Goal: Task Accomplishment & Management: Complete application form

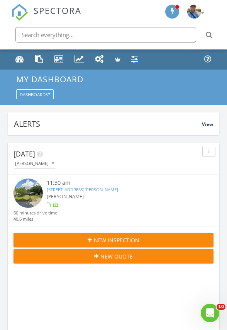
click at [164, 239] on div "New Inspection" at bounding box center [114, 240] width 188 height 8
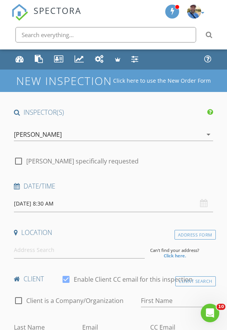
click at [128, 206] on input "08/29/2025 8:30 AM" at bounding box center [113, 204] width 199 height 17
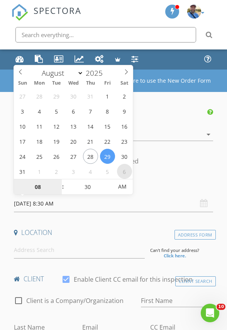
select select "8"
type input "[DATE] 8:30 AM"
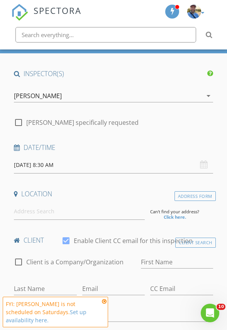
scroll to position [42, 0]
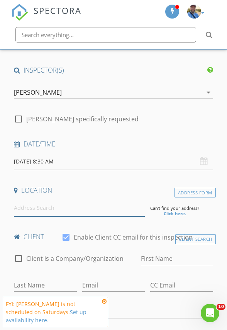
click at [108, 207] on input at bounding box center [79, 208] width 131 height 17
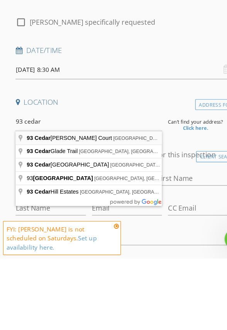
type input "93 Cedar Glen Court, Camdenton, MO, USA"
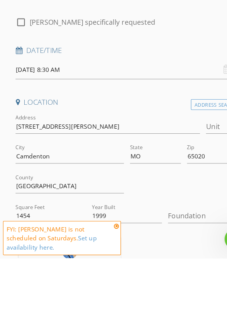
scroll to position [105, 0]
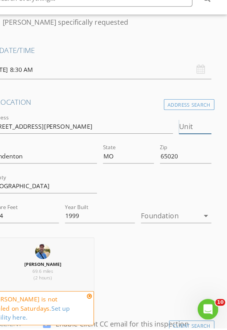
click at [199, 150] on input "Unit" at bounding box center [198, 149] width 29 height 13
type input "1"
type input "1B"
type input "1454"
type input "1999"
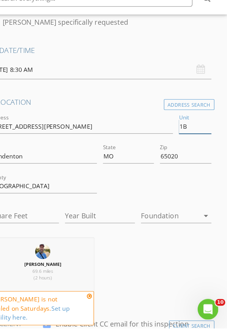
type input "1454"
type input "1999"
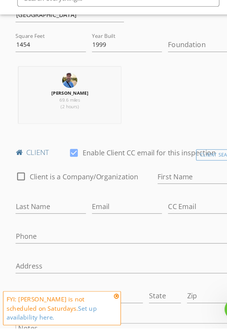
scroll to position [259, 0]
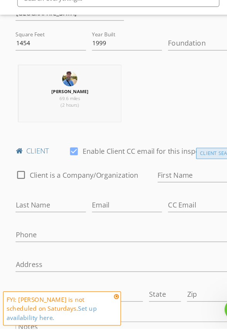
type input "1B"
click at [184, 178] on div "Client Search" at bounding box center [196, 174] width 41 height 10
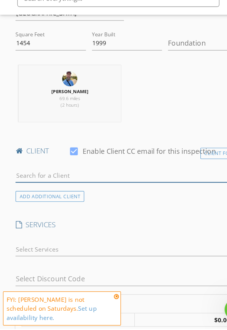
click at [124, 193] on input "text" at bounding box center [113, 193] width 199 height 13
type input "e"
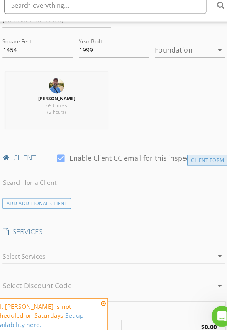
click at [202, 176] on div "Client Form" at bounding box center [197, 174] width 37 height 10
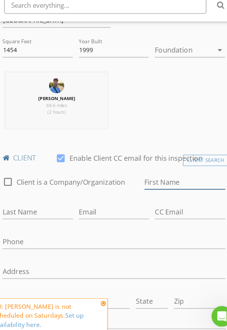
click at [174, 192] on input "First Name" at bounding box center [177, 193] width 72 height 13
type input "[PERSON_NAME]"
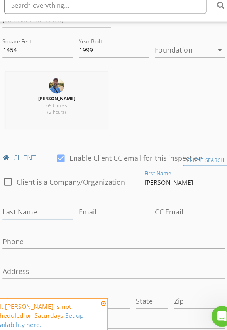
click at [71, 215] on input "Last Name" at bounding box center [45, 219] width 63 height 13
type input "[PERSON_NAME]"
click at [145, 218] on input "Email" at bounding box center [113, 219] width 63 height 13
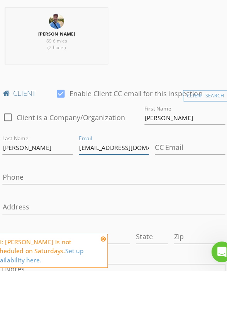
type input "[EMAIL_ADDRESS][DOMAIN_NAME]"
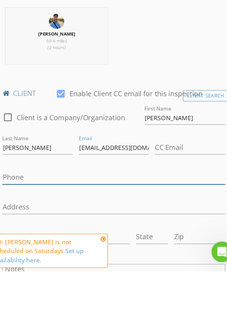
click at [141, 241] on input "Phone" at bounding box center [113, 246] width 199 height 13
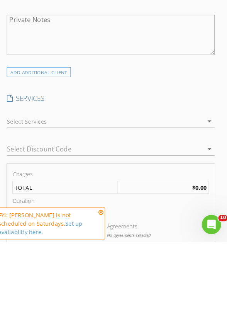
scroll to position [532, 0]
type input "[PHONE_NUMBER]"
click at [160, 216] on div at bounding box center [108, 213] width 188 height 12
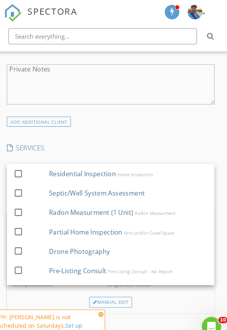
scroll to position [575, 0]
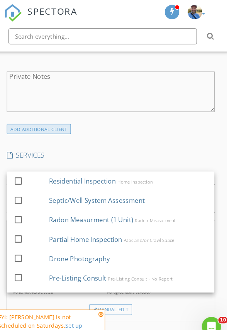
click at [64, 122] on div "ADD ADDITIONAL client" at bounding box center [44, 124] width 61 height 10
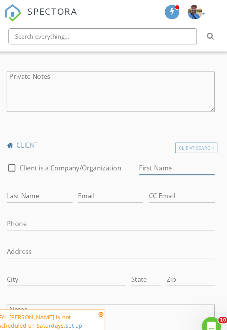
click at [158, 159] on input "First Name" at bounding box center [177, 161] width 72 height 13
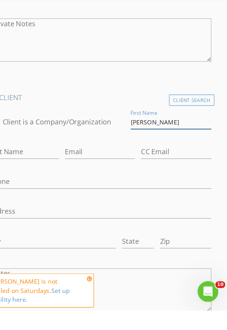
type input "[PERSON_NAME]"
click at [73, 189] on input "Last Name" at bounding box center [45, 188] width 63 height 13
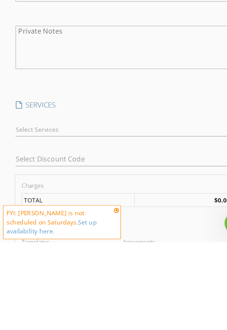
type input "[PERSON_NAME]"
click at [170, 230] on div at bounding box center [108, 229] width 188 height 12
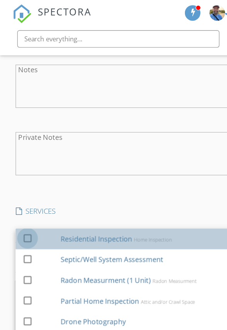
click at [24, 213] on div at bounding box center [24, 213] width 13 height 13
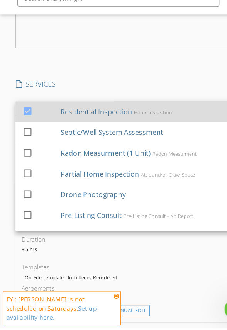
scroll to position [888, 0]
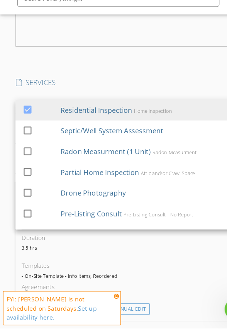
click at [146, 261] on p "3.5 hrs" at bounding box center [113, 258] width 188 height 5
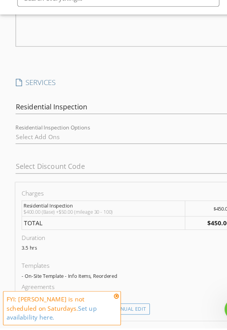
click at [69, 159] on div at bounding box center [108, 158] width 188 height 12
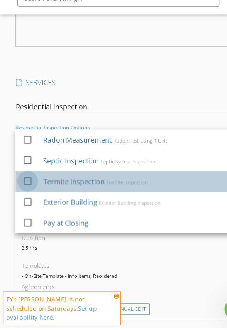
click at [24, 205] on div at bounding box center [24, 198] width 13 height 13
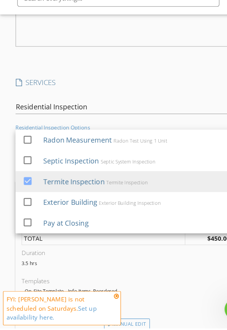
click at [160, 114] on h4 "SERVICES" at bounding box center [113, 110] width 199 height 9
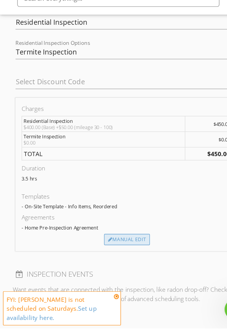
click at [128, 246] on div "Manual Edit" at bounding box center [113, 251] width 41 height 10
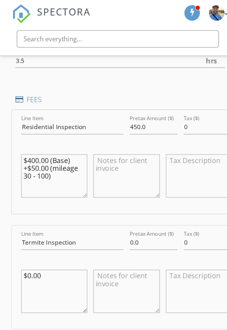
scroll to position [1018, 0]
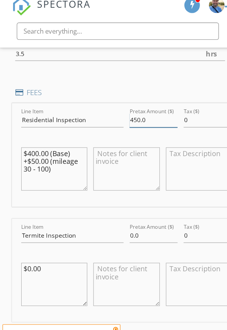
click at [145, 111] on input "450.0" at bounding box center [137, 114] width 43 height 13
type input "4"
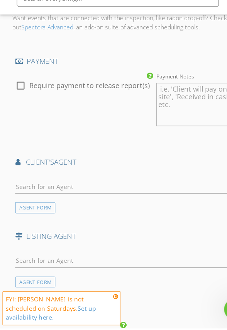
scroll to position [1340, 0]
type input "500"
click at [121, 113] on label "Require payment to release report(s)" at bounding box center [80, 113] width 108 height 8
checkbox input "true"
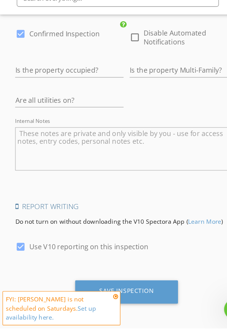
scroll to position [1645, 0]
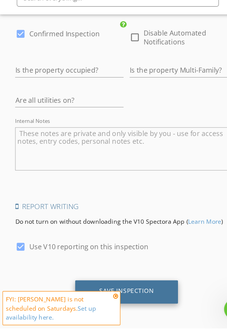
click at [130, 300] on div "Save Inspection" at bounding box center [113, 297] width 49 height 8
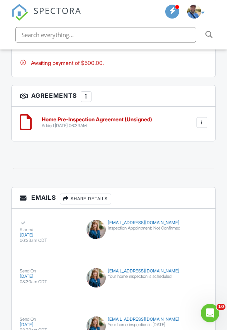
scroll to position [1240, 0]
